Goal: Transaction & Acquisition: Register for event/course

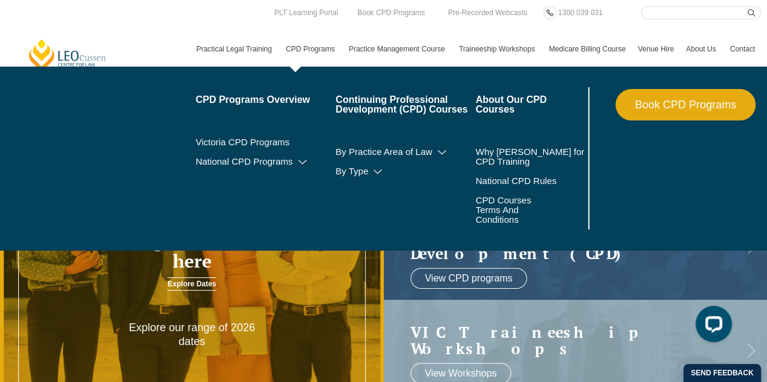
click at [319, 50] on link "CPD Programs" at bounding box center [310, 49] width 63 height 35
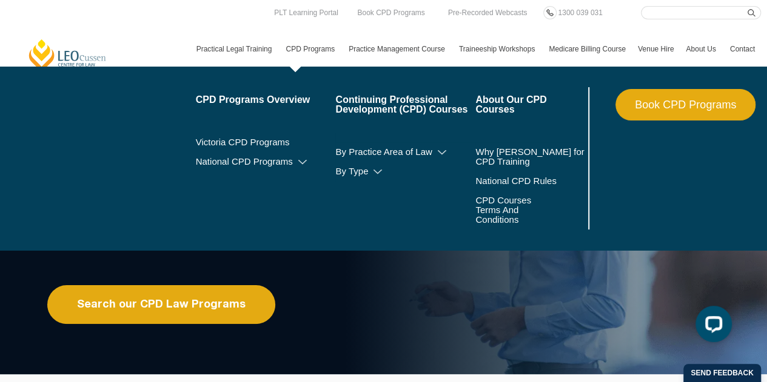
click at [641, 107] on link "Book CPD Programs" at bounding box center [685, 105] width 140 height 32
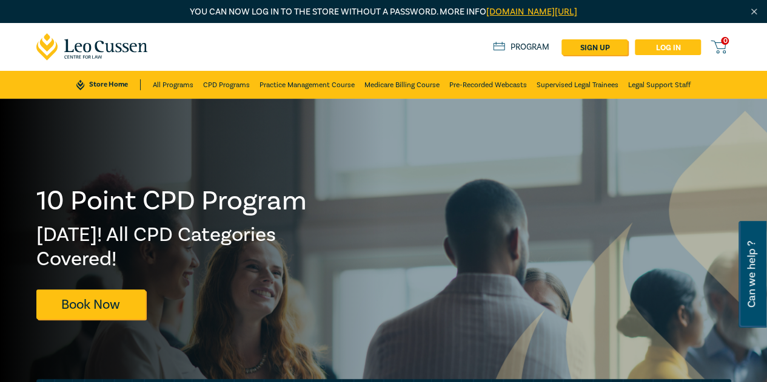
click at [673, 51] on link "Log in" at bounding box center [668, 47] width 66 height 16
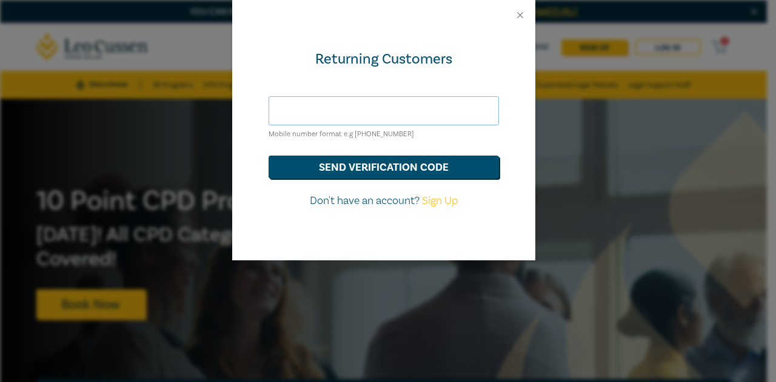
click at [319, 108] on input "text" at bounding box center [383, 110] width 230 height 29
click at [250, 128] on div "Returning Customers Mobile number format e.g +61 000000000 send verification co…" at bounding box center [383, 145] width 303 height 230
click at [304, 106] on input "text" at bounding box center [383, 110] width 230 height 29
click at [516, 15] on button "Close" at bounding box center [520, 15] width 11 height 11
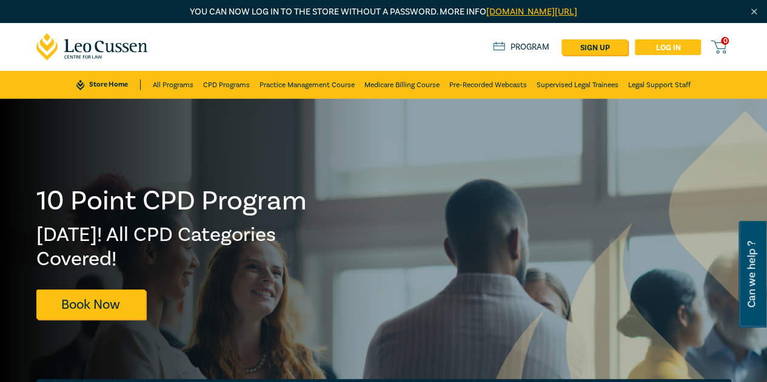
click at [664, 44] on link "Log in" at bounding box center [668, 47] width 66 height 16
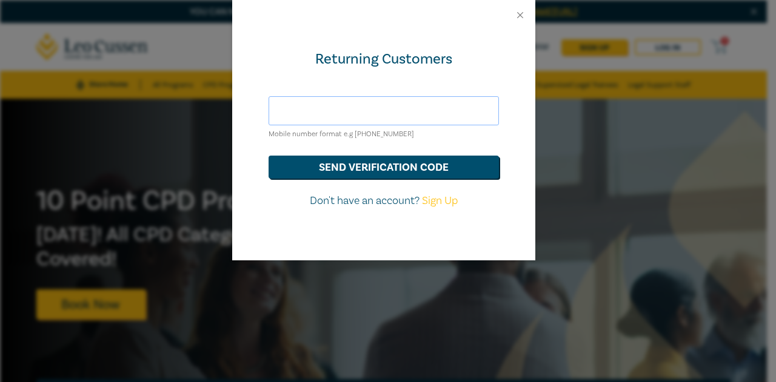
click at [322, 111] on input "text" at bounding box center [383, 110] width 230 height 29
click at [286, 109] on input "text" at bounding box center [383, 110] width 230 height 29
click at [280, 111] on input "text" at bounding box center [383, 110] width 230 height 29
click at [273, 218] on div "Returning Customers Mobile number format e.g +61 000000000 send verification co…" at bounding box center [383, 145] width 303 height 230
click at [519, 16] on button "Close" at bounding box center [520, 15] width 11 height 11
